Goal: Task Accomplishment & Management: Complete application form

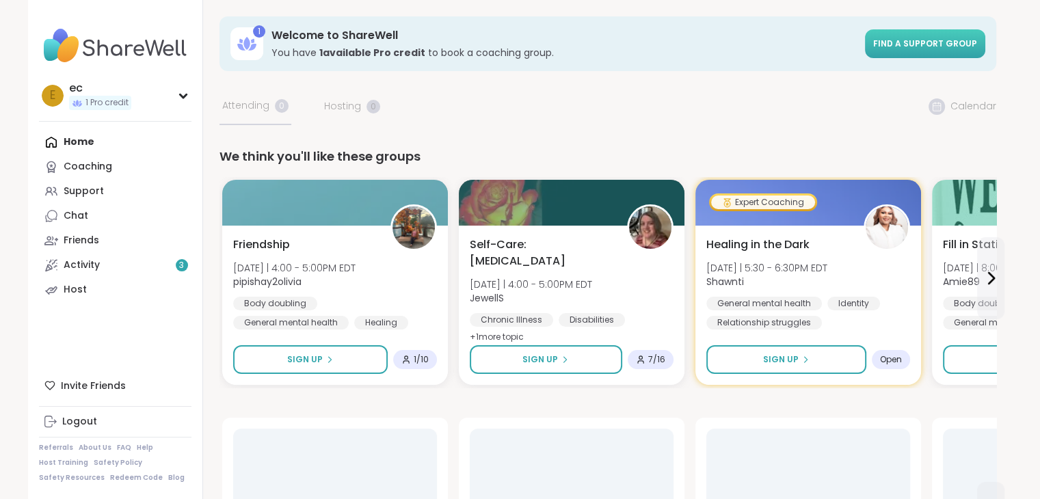
click at [906, 39] on span "Find a support group" at bounding box center [926, 44] width 104 height 12
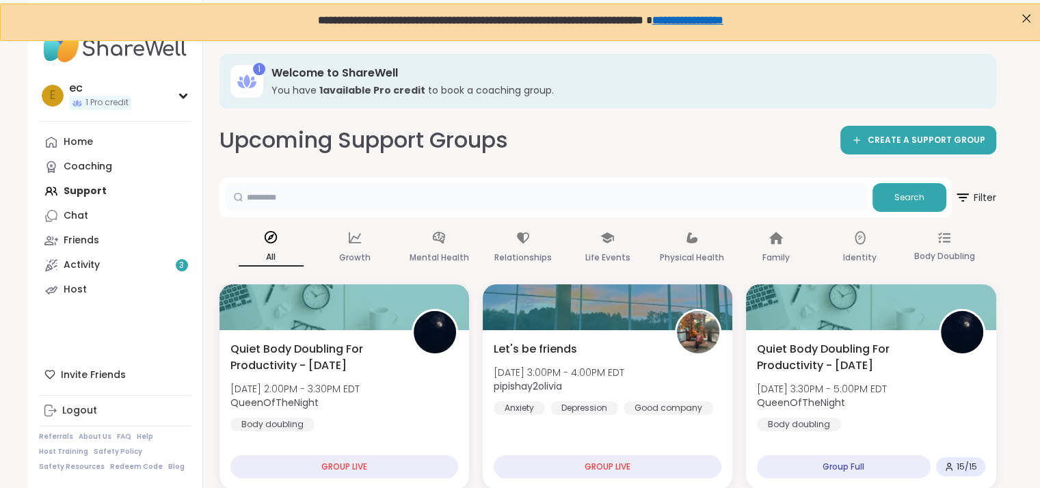
click at [294, 192] on input "text" at bounding box center [546, 196] width 642 height 27
type input "**********"
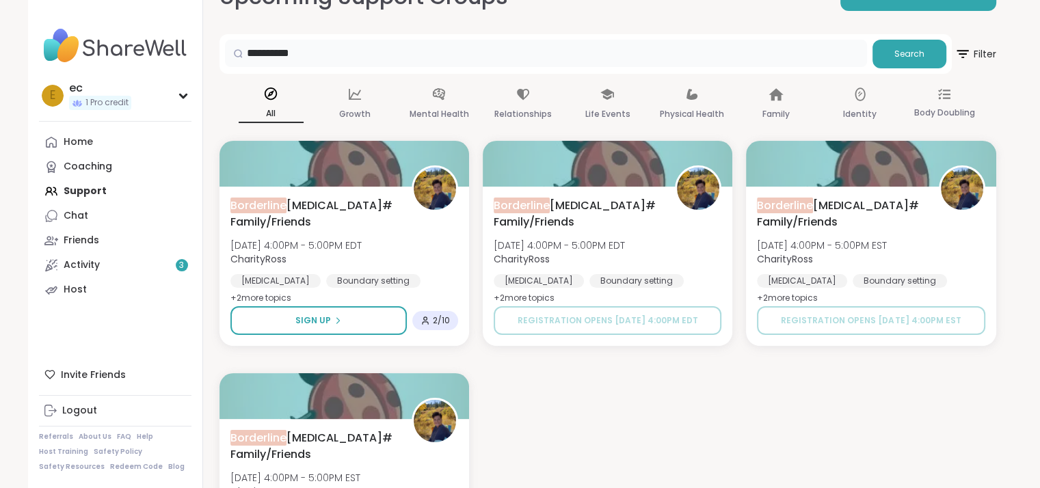
scroll to position [144, 0]
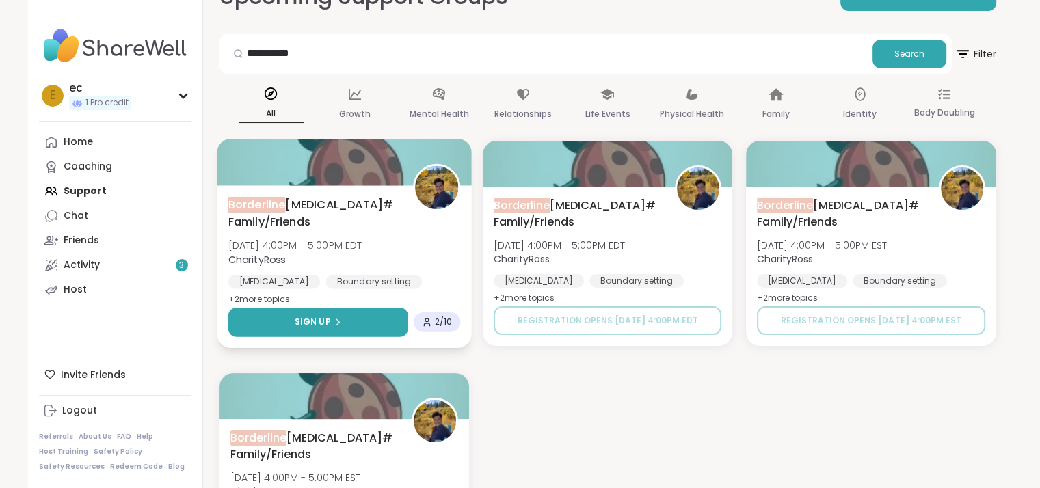
click at [310, 316] on span "Sign Up" at bounding box center [312, 322] width 36 height 12
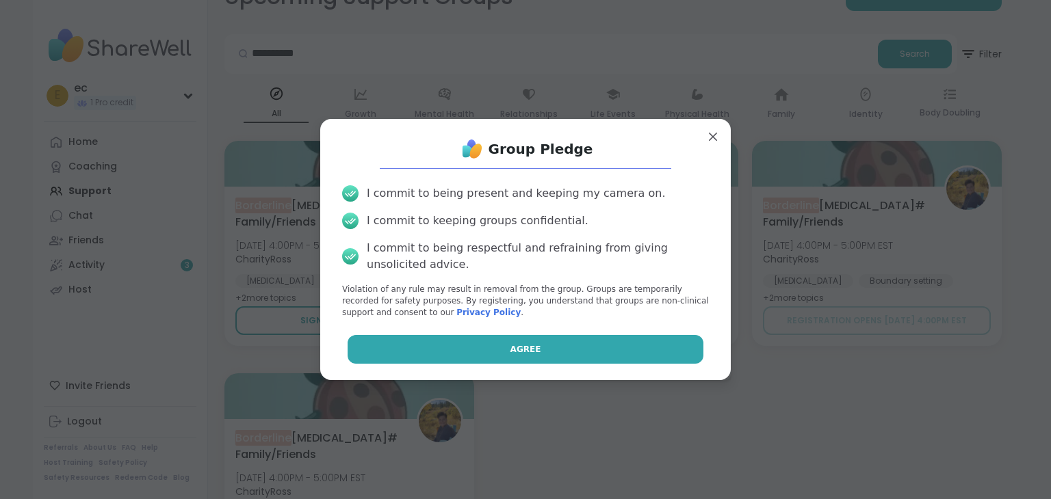
click at [421, 347] on button "Agree" at bounding box center [525, 349] width 356 height 29
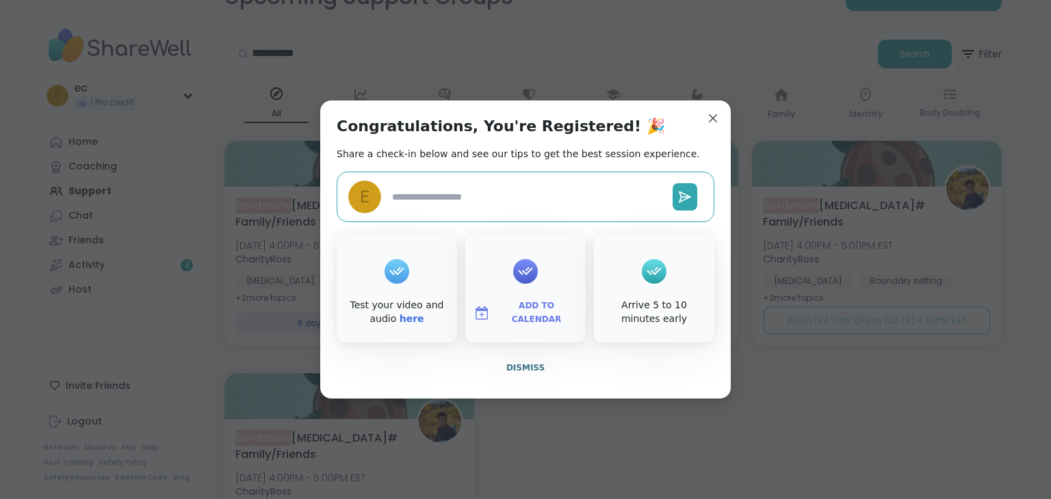
type textarea "*"
